Goal: Contribute content: Add original content to the website for others to see

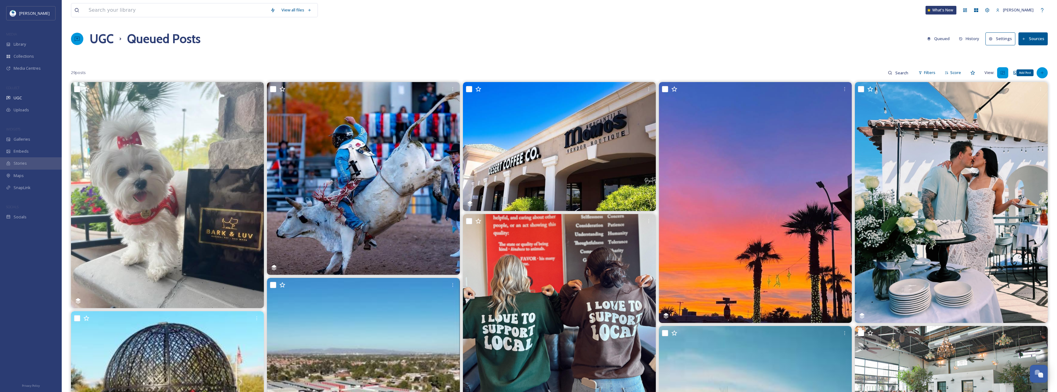
click at [1041, 77] on div "Add Post" at bounding box center [1042, 72] width 11 height 11
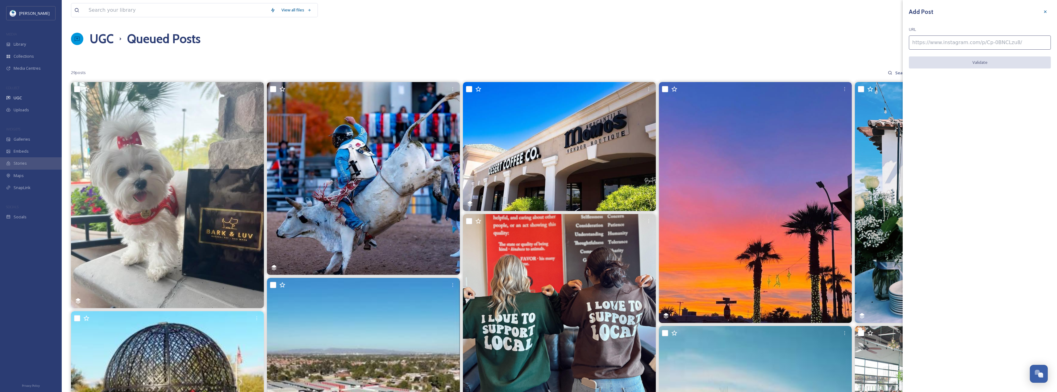
drag, startPoint x: 984, startPoint y: 41, endPoint x: 957, endPoint y: 34, distance: 27.9
click at [984, 41] on input at bounding box center [980, 43] width 142 height 14
paste input "[URL][DOMAIN_NAME]"
type input "[URL][DOMAIN_NAME]"
click at [959, 59] on button "Validate" at bounding box center [980, 62] width 142 height 13
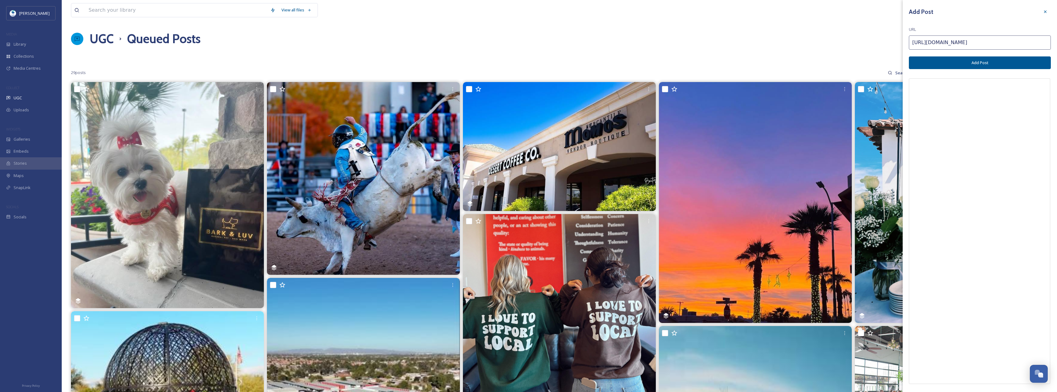
click at [959, 59] on button "Add Post" at bounding box center [980, 62] width 142 height 13
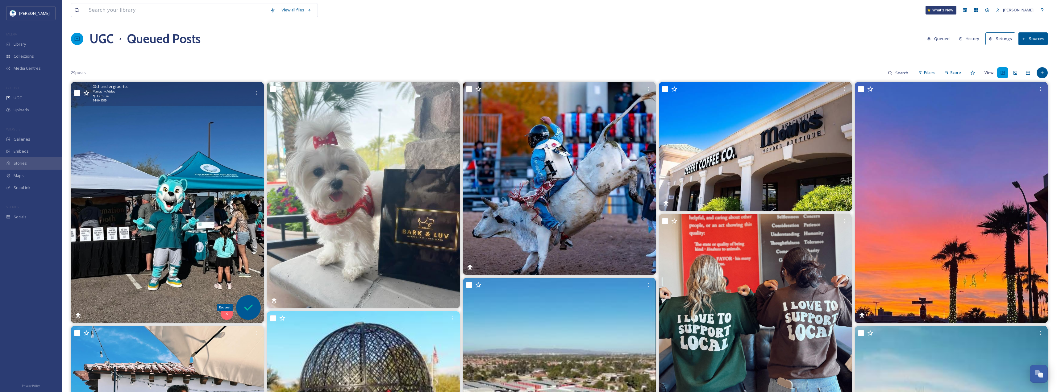
click at [245, 310] on icon at bounding box center [248, 308] width 12 height 12
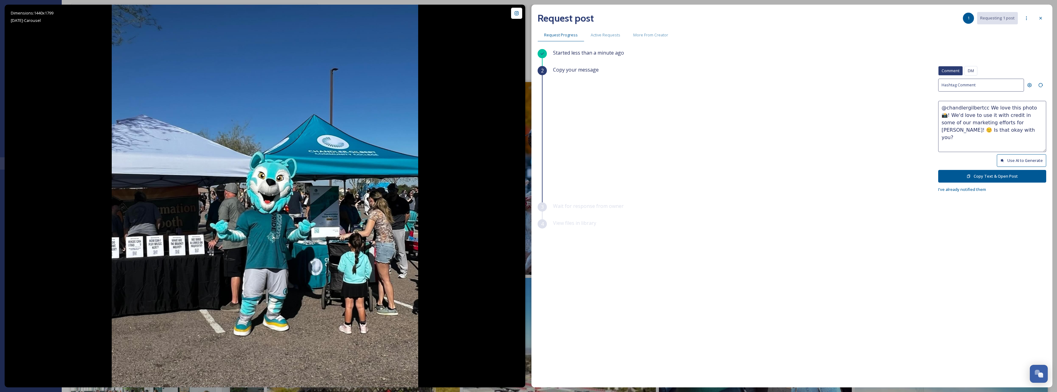
click at [1011, 161] on button "Use AI to Generate" at bounding box center [1021, 160] width 49 height 13
click at [1030, 158] on button "Use AI to Generate" at bounding box center [1021, 160] width 49 height 13
click at [985, 106] on textarea "@chandlergilbertcc That mascot is bringing all the energy and smiles! Looks lik…" at bounding box center [993, 126] width 108 height 51
drag, startPoint x: 942, startPoint y: 116, endPoint x: 971, endPoint y: 115, distance: 28.7
click at [971, 115] on textarea "@chandlergilbertcc Howl ya! Looks like [PERSON_NAME] That mascot is bringing al…" at bounding box center [993, 126] width 108 height 51
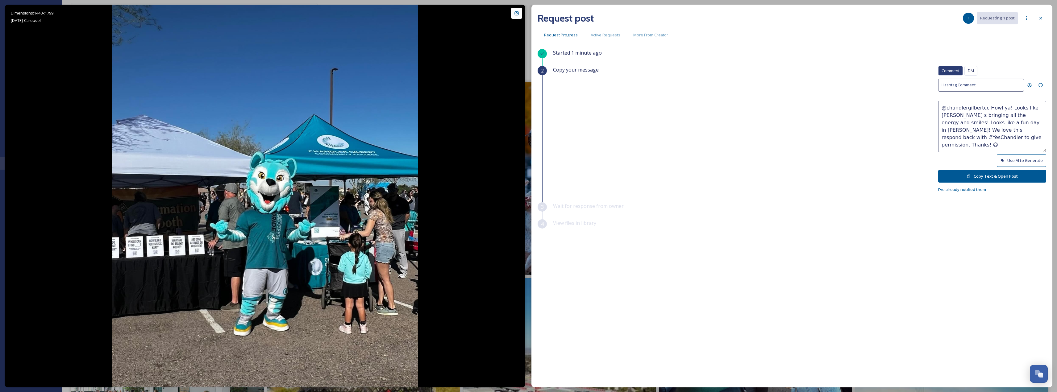
click at [996, 123] on textarea "@chandlergilbertcc Howl ya! Looks like [PERSON_NAME] s bringing all the energy …" at bounding box center [993, 126] width 108 height 51
click at [996, 122] on textarea "@chandlergilbertcc Howl ya! Looks like [PERSON_NAME] s bringing all the energy …" at bounding box center [993, 126] width 108 height 51
click at [997, 121] on textarea "@chandlergilbertcc Howl ya! Looks like [PERSON_NAME] s bringing all the energy …" at bounding box center [993, 126] width 108 height 51
click at [970, 133] on textarea "@chandlergilbertcc Howl ya! Looks like [PERSON_NAME] s bringing all the energy …" at bounding box center [993, 126] width 108 height 51
drag, startPoint x: 960, startPoint y: 129, endPoint x: 1044, endPoint y: 136, distance: 84.2
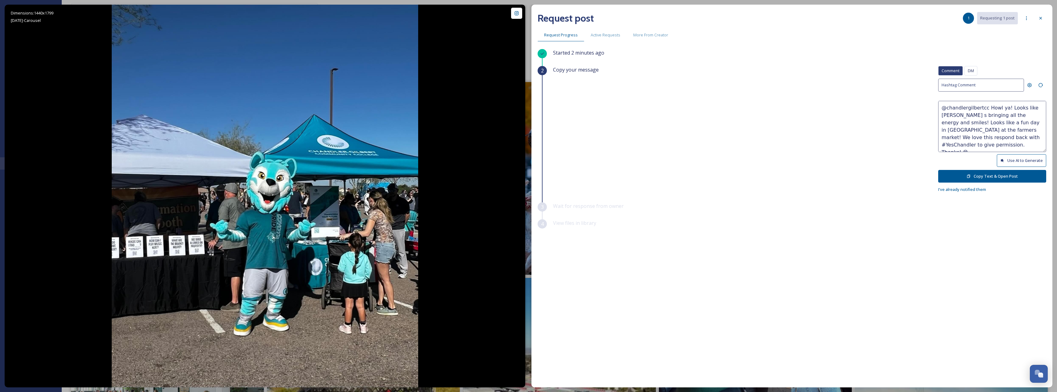
click at [1044, 136] on textarea "@chandlergilbertcc Howl ya! Looks like [PERSON_NAME] s bringing all the energy …" at bounding box center [993, 126] width 108 height 51
paste textarea "ould it be okay to use this photo with credit? Thanks! 😄"
click at [1021, 113] on textarea "@chandlergilbertcc Howl ya! Looks like [PERSON_NAME] s bringing all the energy …" at bounding box center [993, 126] width 108 height 51
paste textarea "🐺"
paste textarea "🩵"
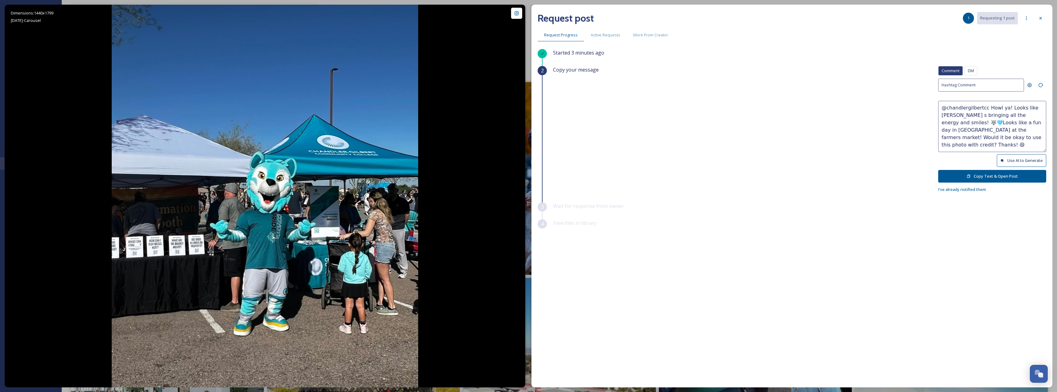
type textarea "@chandlergilbertcc Howl ya! Looks like [PERSON_NAME] s bringing all the energy …"
click at [1014, 171] on button "Copy Text & Open Post" at bounding box center [993, 176] width 108 height 13
